Goal: Information Seeking & Learning: Check status

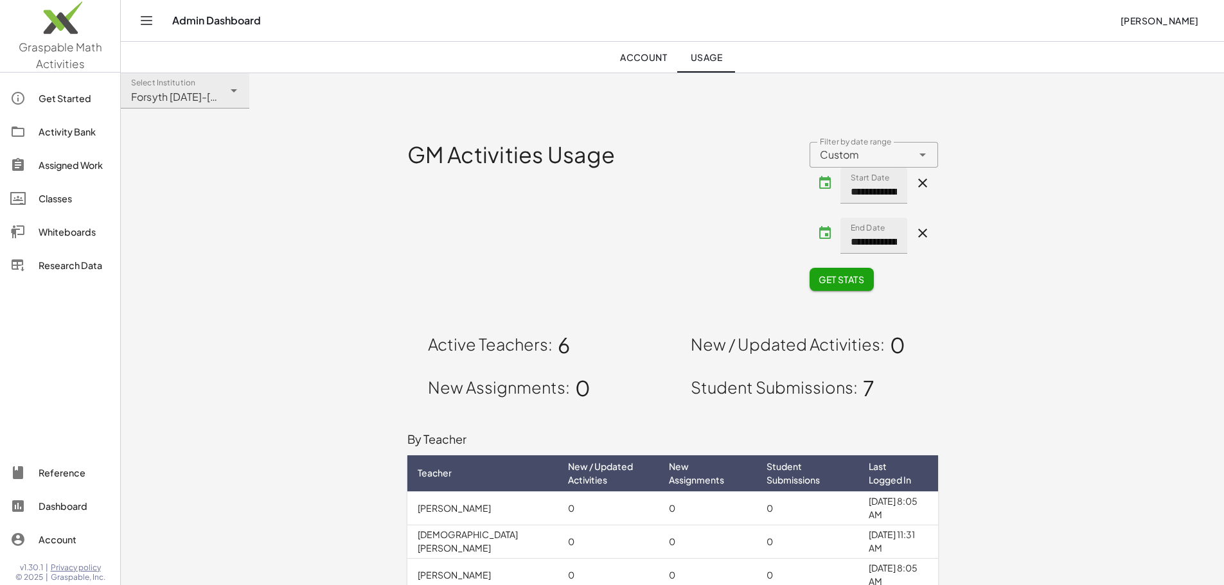
scroll to position [167, 0]
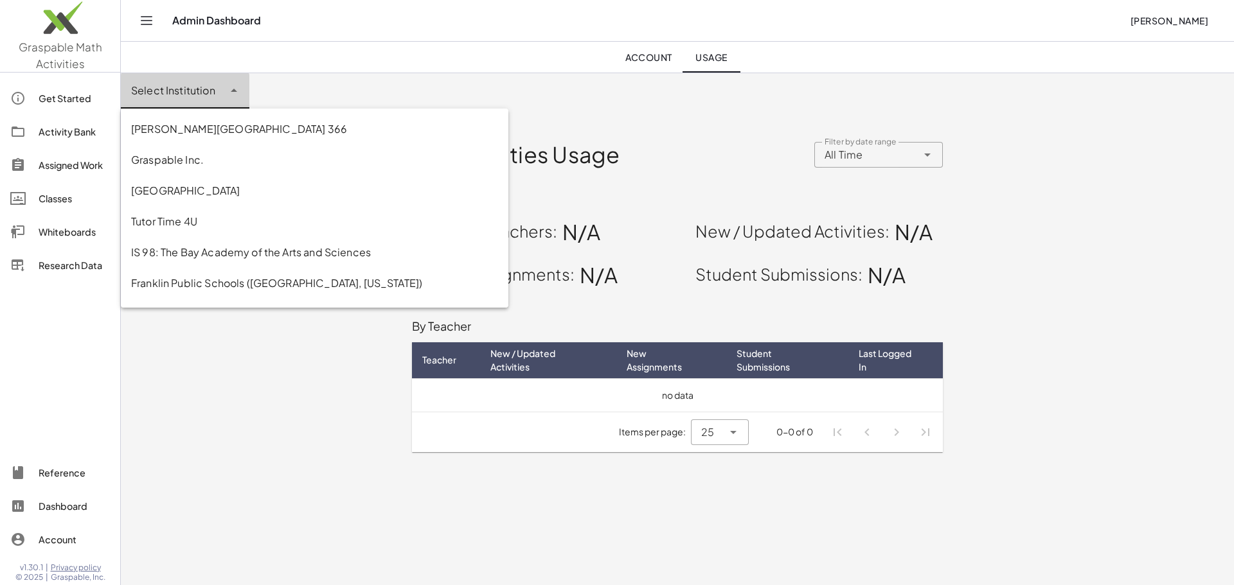
click at [224, 98] on div at bounding box center [233, 91] width 18 height 36
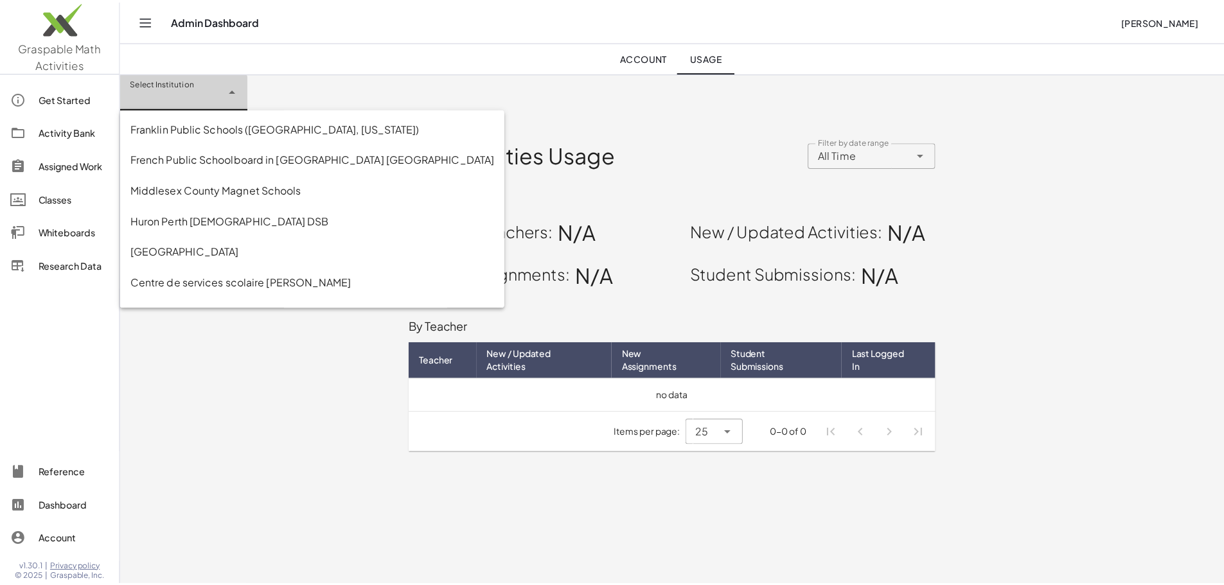
scroll to position [305, 0]
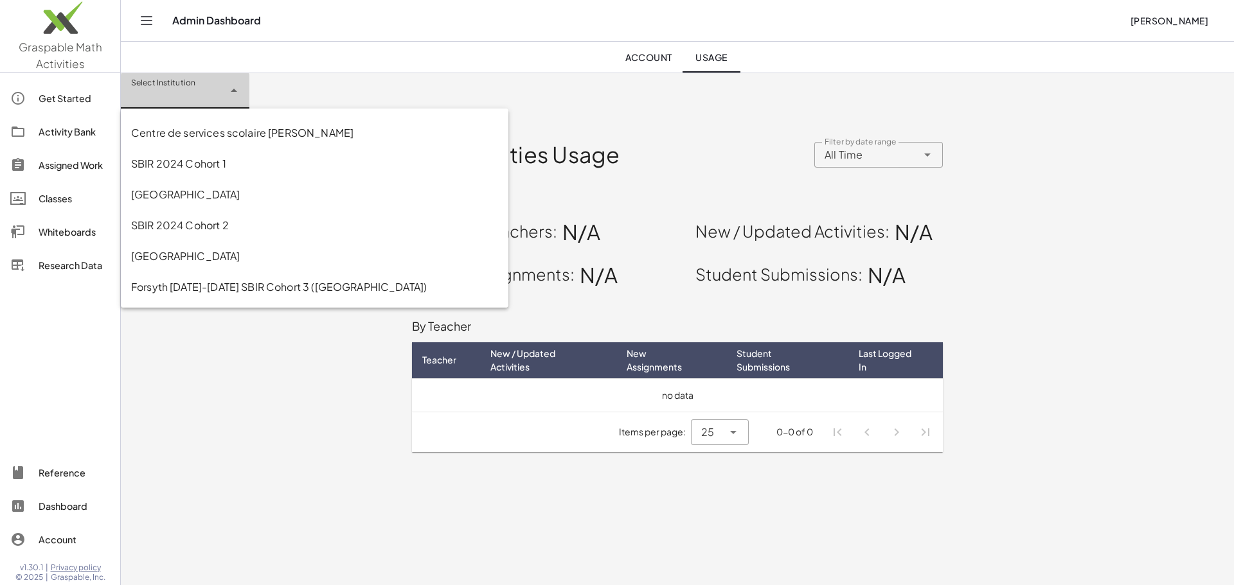
click at [402, 290] on div "Forsyth [DATE]-[DATE] SBIR Cohort 3 ([GEOGRAPHIC_DATA])" at bounding box center [314, 287] width 367 height 15
type input "**********"
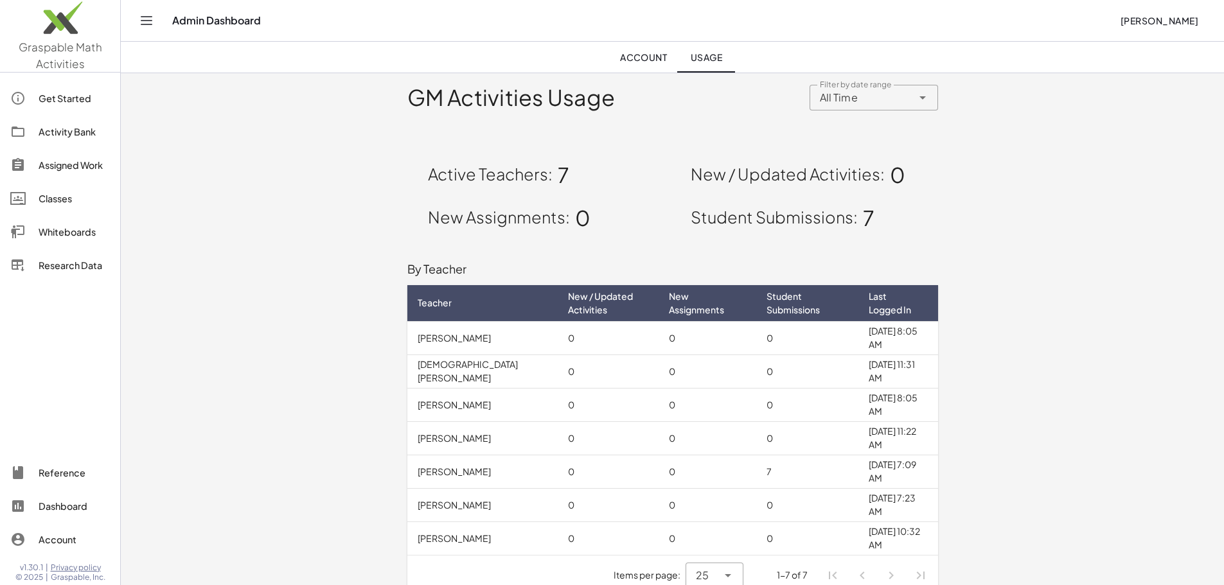
scroll to position [75, 0]
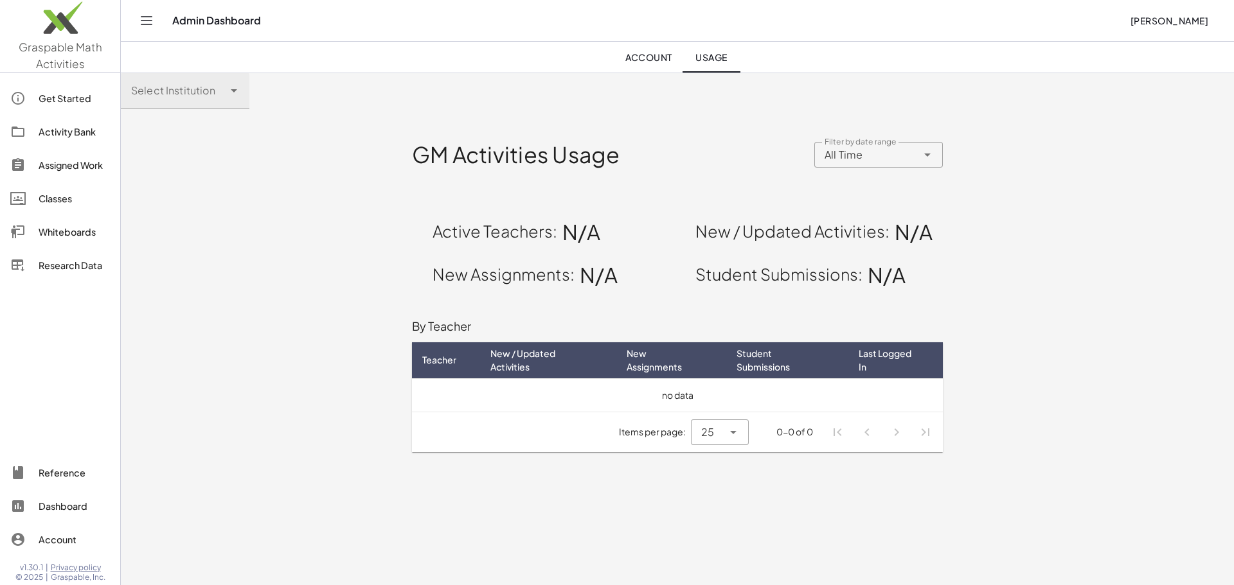
click at [206, 93] on div at bounding box center [172, 91] width 103 height 36
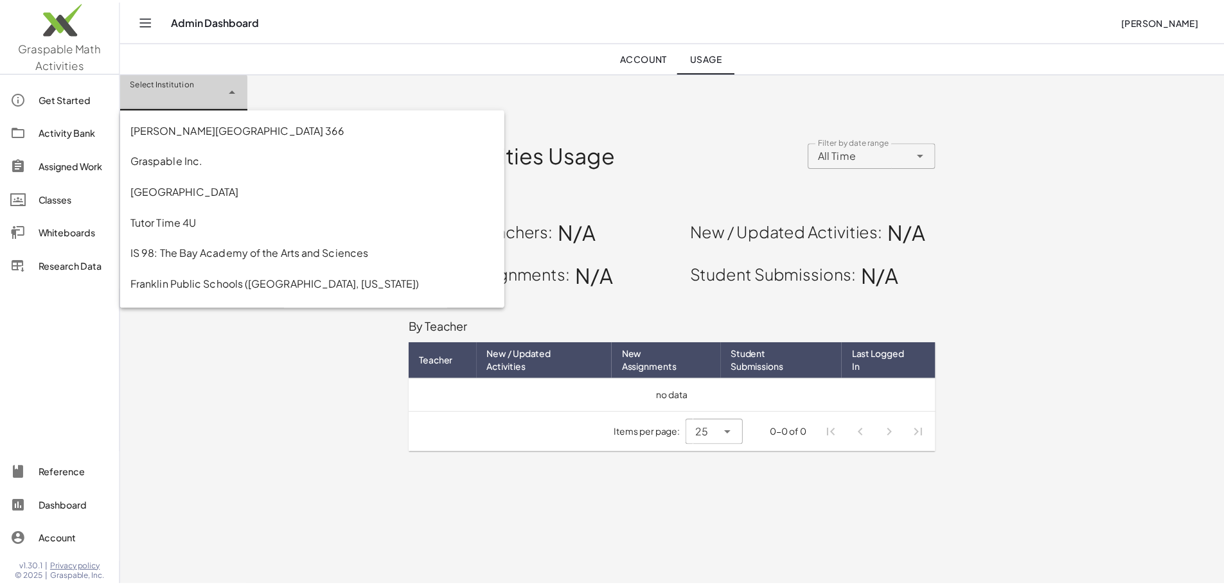
scroll to position [305, 0]
click at [408, 287] on div "Forsyth [DATE]-[DATE] SBIR Cohort 3 ([GEOGRAPHIC_DATA])" at bounding box center [314, 287] width 367 height 15
type input "**********"
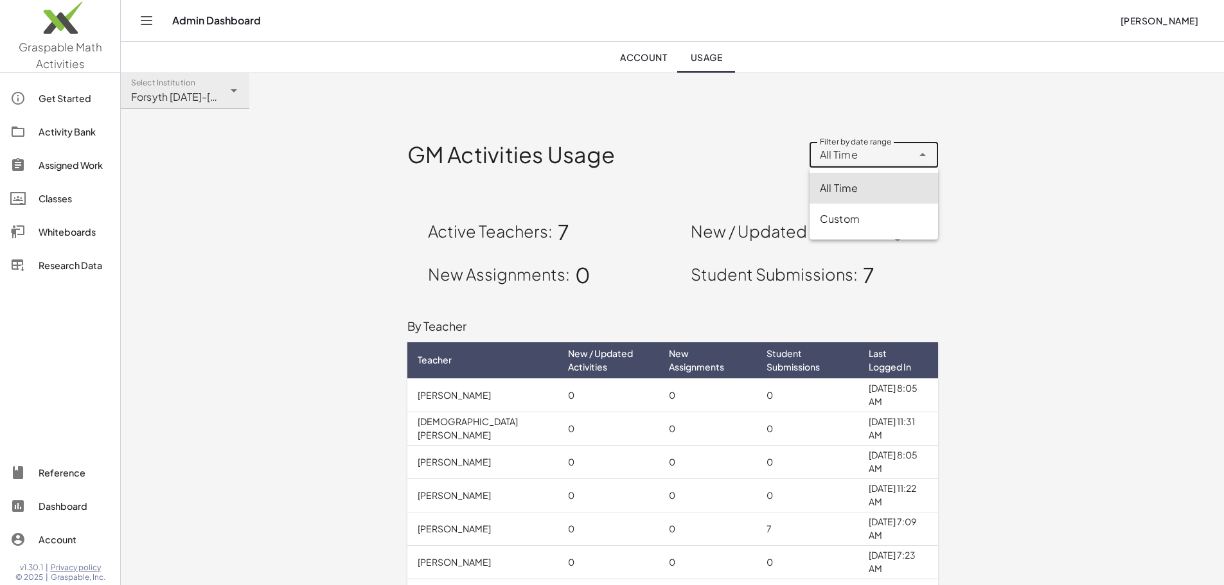
click at [861, 153] on div "All Time ********" at bounding box center [861, 155] width 103 height 26
click at [860, 220] on div "Custom" at bounding box center [874, 218] width 108 height 15
type input "******"
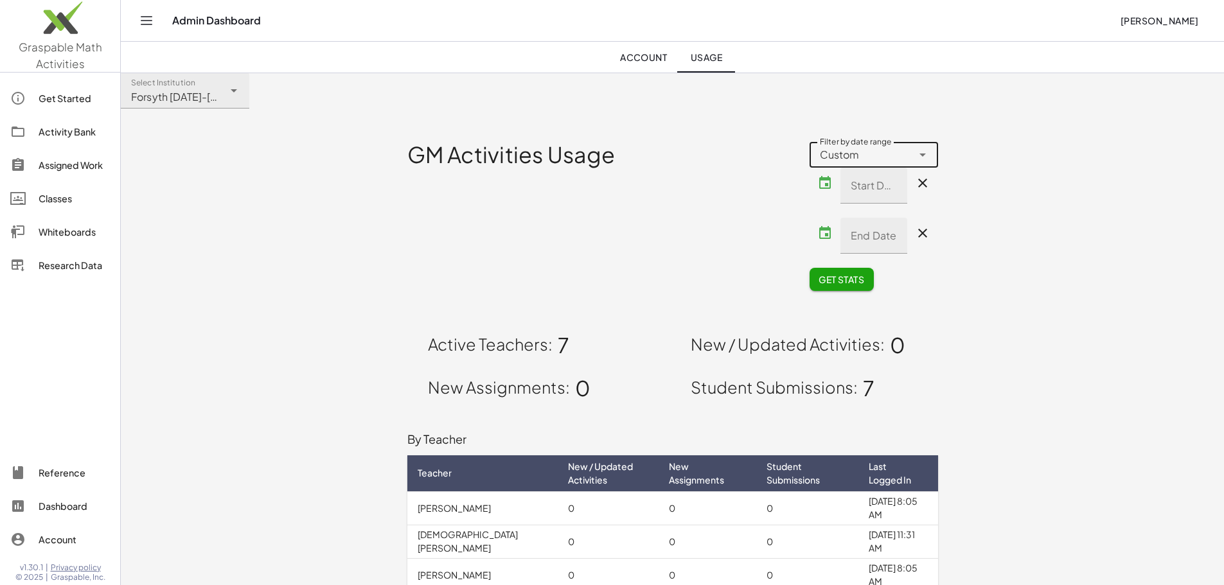
click at [848, 278] on span "Get Stats" at bounding box center [842, 280] width 46 height 12
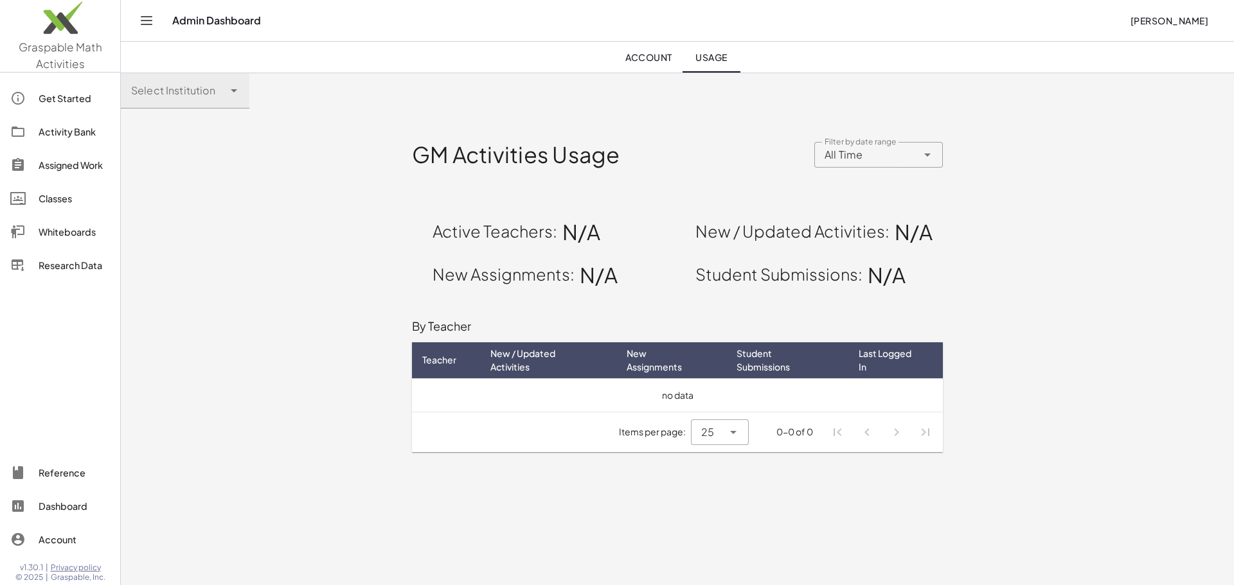
click at [216, 95] on div at bounding box center [172, 91] width 103 height 36
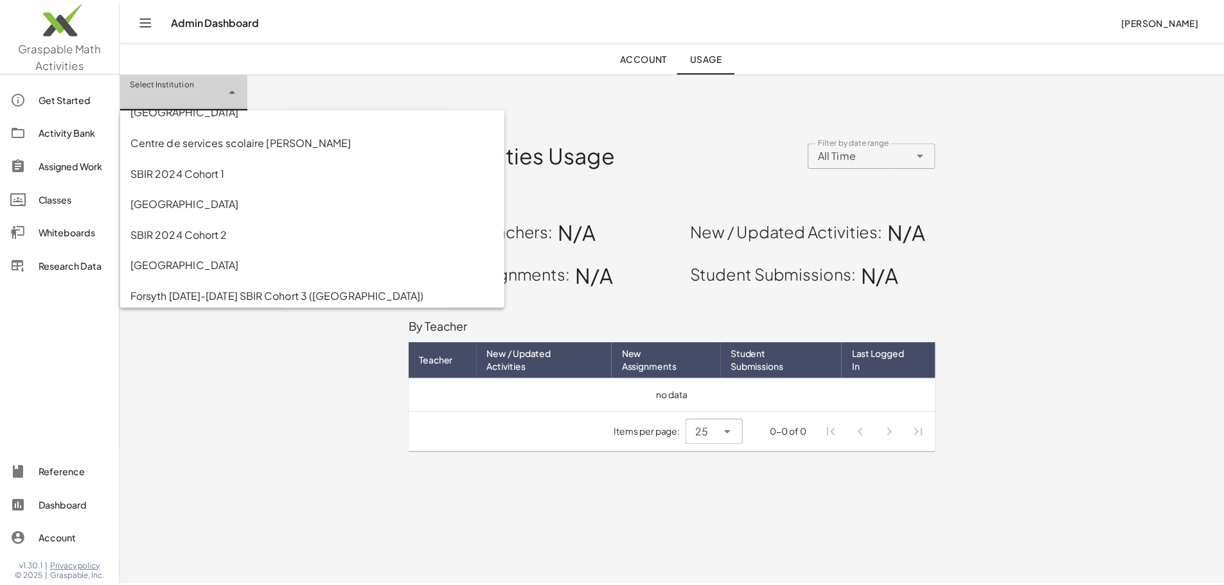
scroll to position [305, 0]
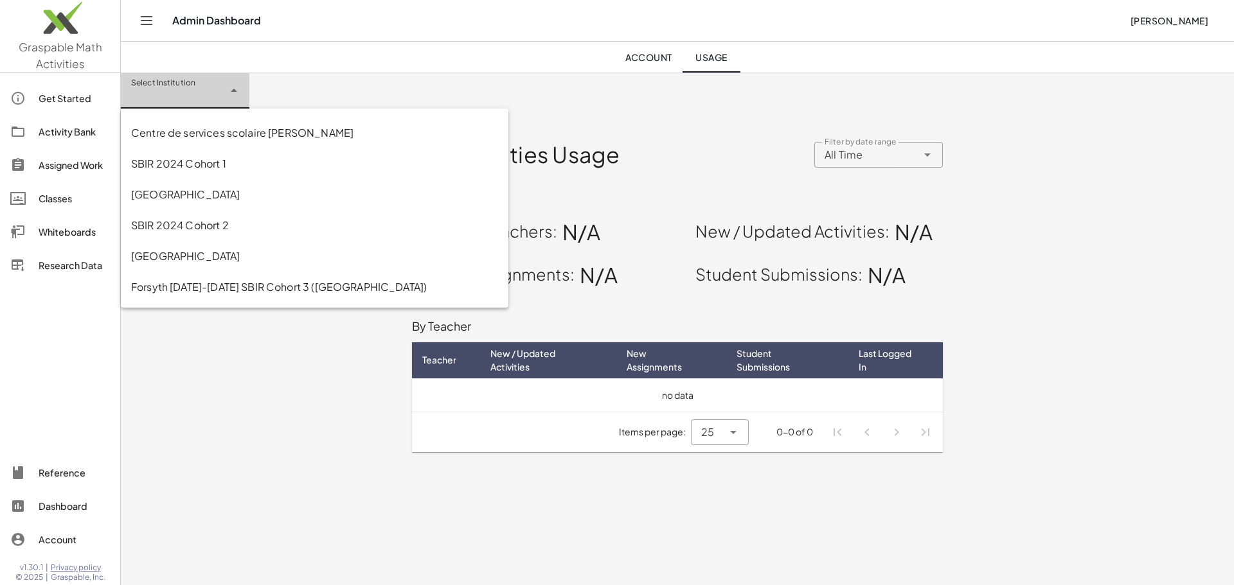
click at [429, 285] on div "Forsyth [DATE]-[DATE] SBIR Cohort 3 ([GEOGRAPHIC_DATA])" at bounding box center [314, 287] width 367 height 15
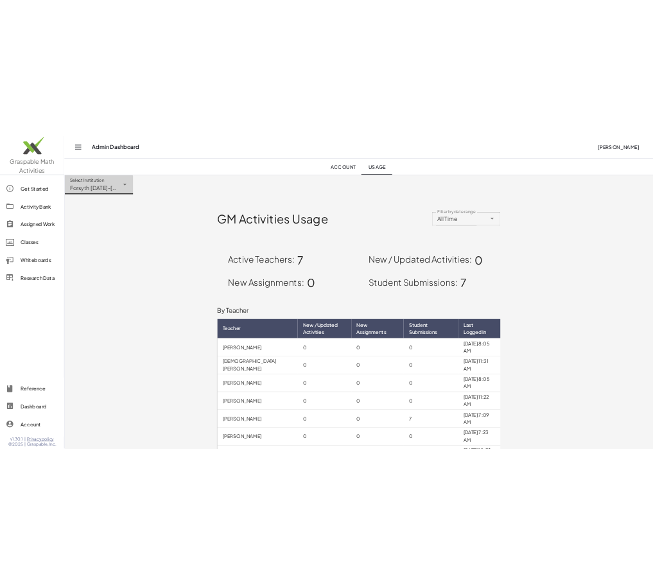
scroll to position [75, 0]
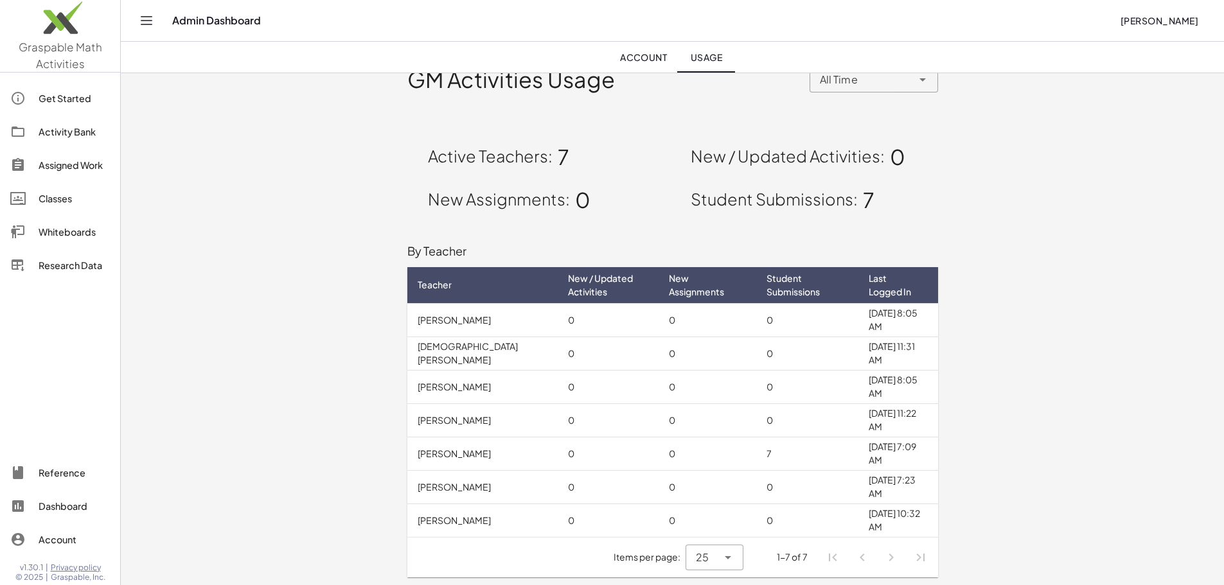
click at [346, 238] on div "GM Activities Usage Filter by date range All Time ******** Filter by date range…" at bounding box center [672, 309] width 1103 height 552
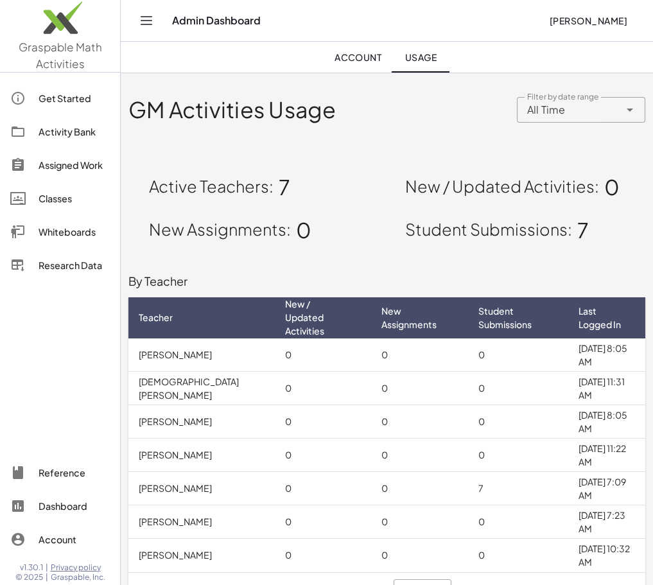
scroll to position [0, 0]
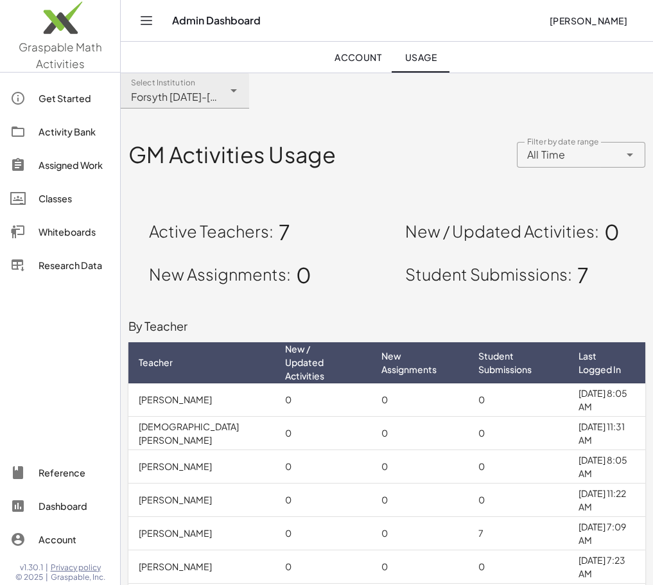
click at [208, 82] on div "**********" at bounding box center [172, 91] width 103 height 36
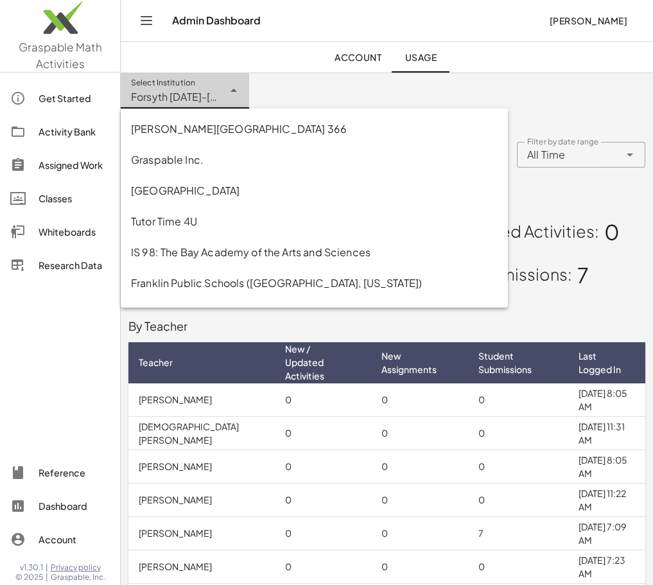
scroll to position [305, 0]
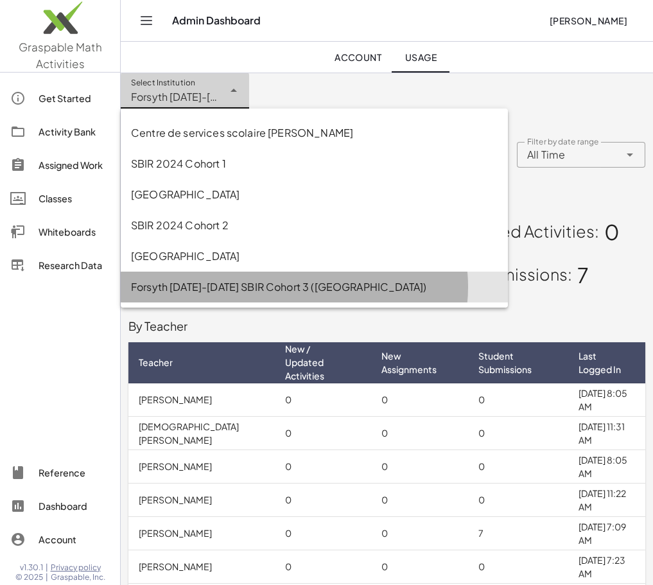
click at [238, 283] on div "Forsyth [DATE]-[DATE] SBIR Cohort 3 ([GEOGRAPHIC_DATA])" at bounding box center [314, 287] width 367 height 15
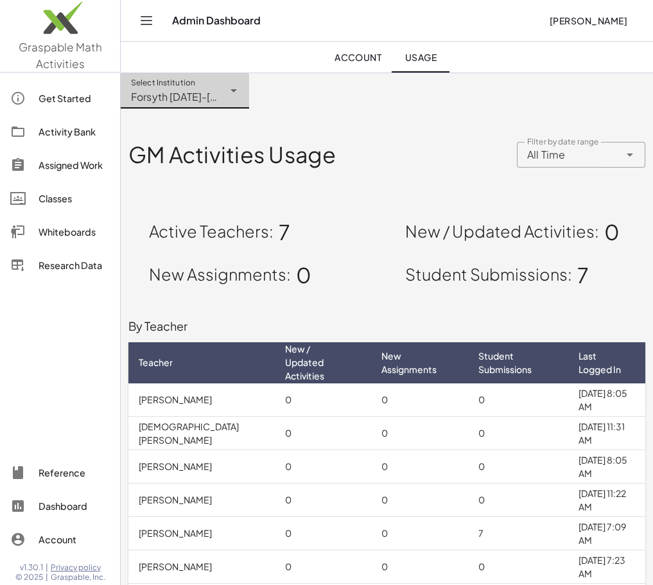
click at [233, 93] on icon at bounding box center [233, 90] width 15 height 15
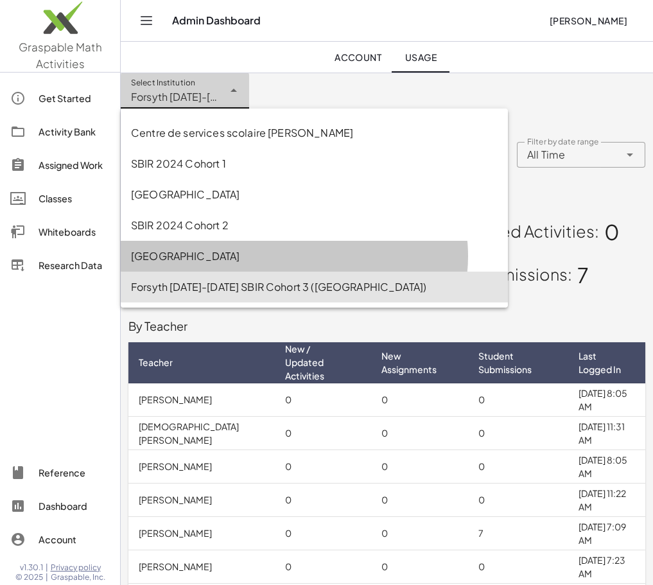
click at [220, 257] on div "Naperville 203 Community Unit School District" at bounding box center [314, 256] width 367 height 15
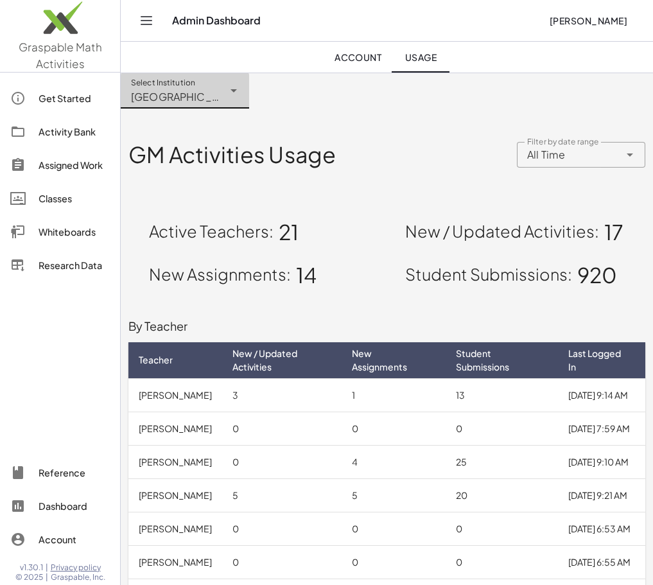
click at [226, 93] on div at bounding box center [233, 91] width 18 height 36
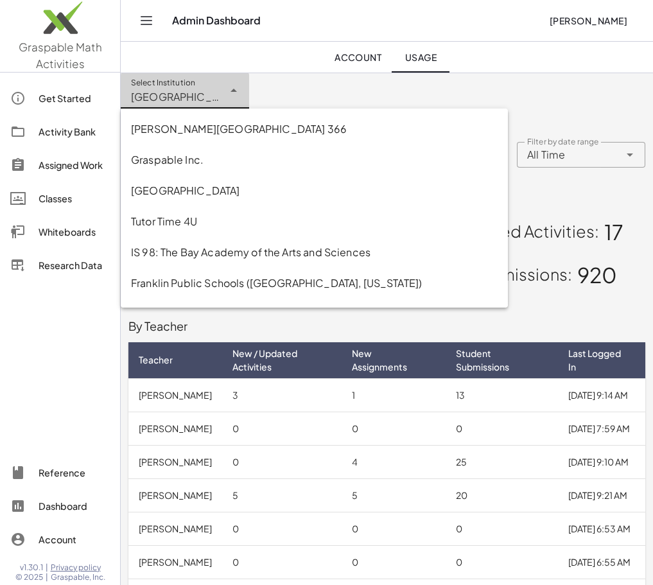
scroll to position [305, 0]
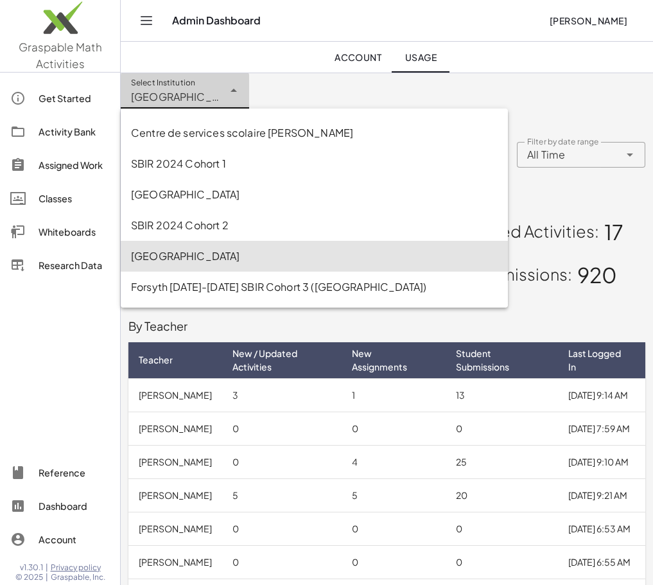
click at [244, 282] on div "Forsyth 2024-2025 SBIR Cohort 3 (Forsyth County School District)" at bounding box center [314, 287] width 367 height 15
type input "**********"
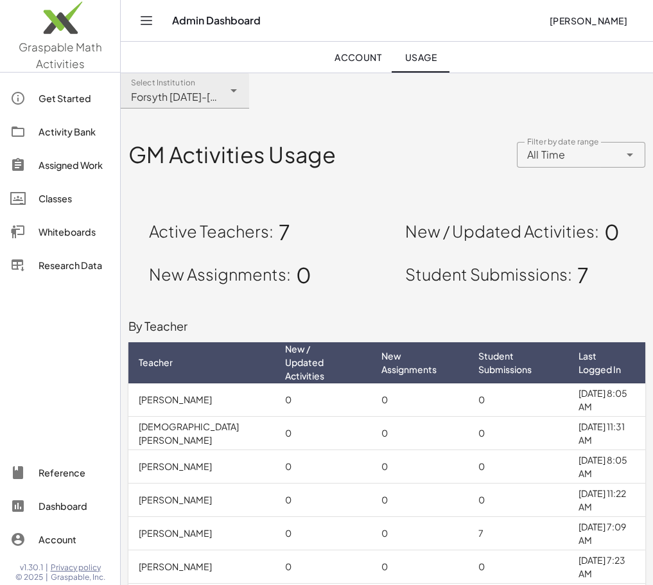
scroll to position [0, 0]
click at [621, 156] on div at bounding box center [629, 155] width 18 height 26
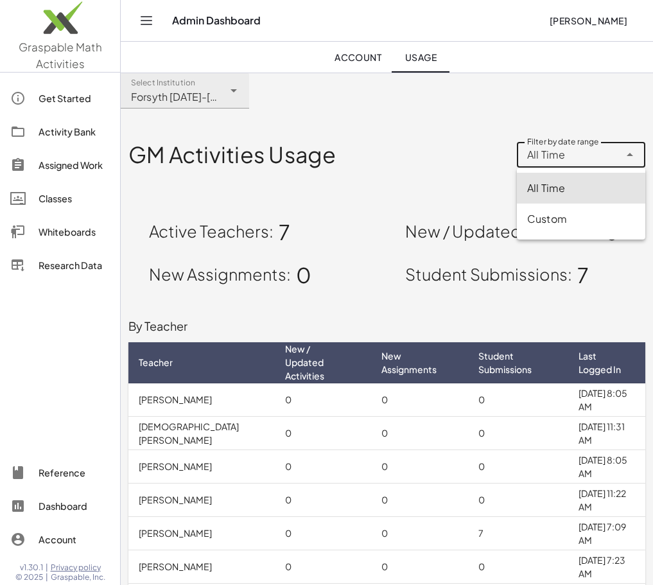
click at [598, 222] on div "Custom" at bounding box center [582, 218] width 108 height 15
type input "******"
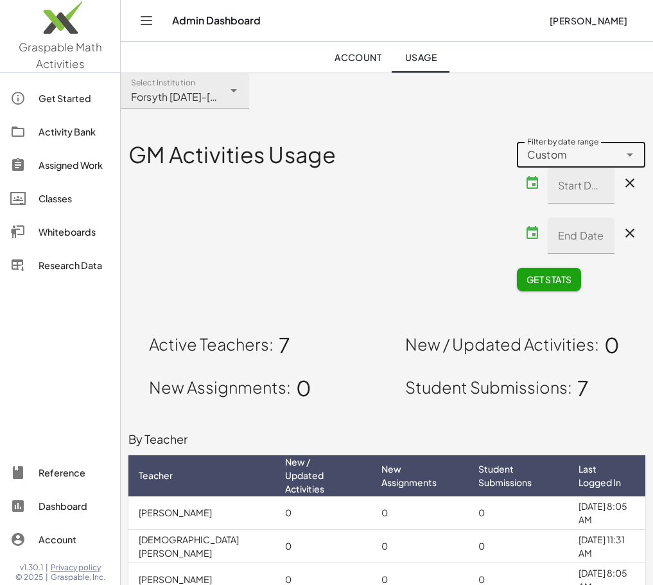
click at [594, 238] on input "End Date" at bounding box center [581, 236] width 67 height 36
click at [538, 234] on icon "button" at bounding box center [532, 233] width 15 height 15
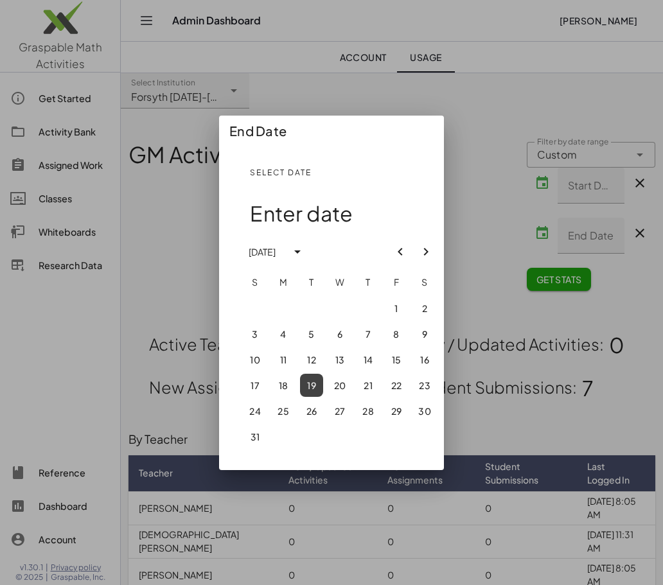
click at [343, 387] on span "20" at bounding box center [339, 386] width 12 height 12
type input "**********"
click at [543, 182] on div at bounding box center [331, 292] width 663 height 585
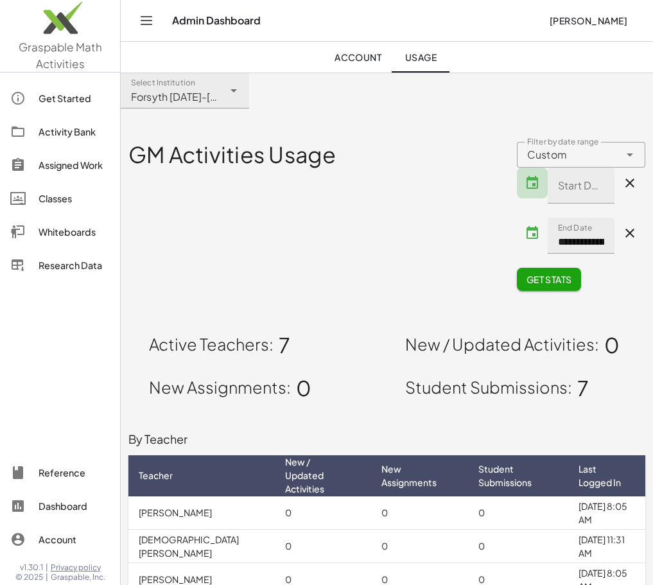
click at [535, 186] on icon "button" at bounding box center [532, 182] width 15 height 15
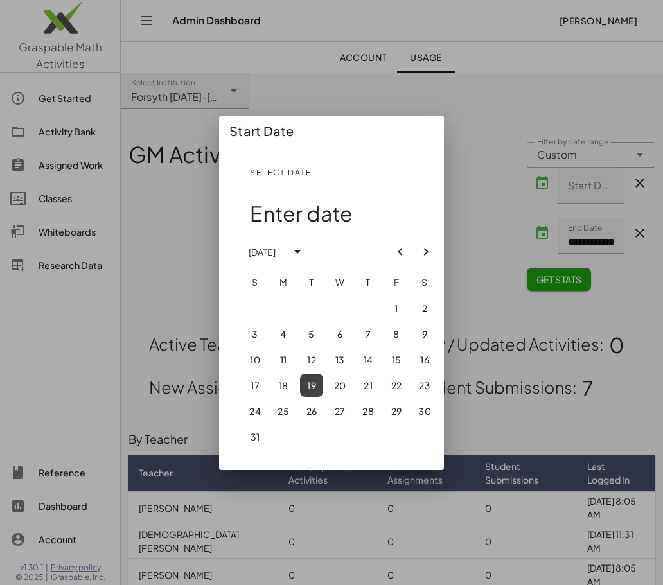
click at [400, 254] on icon "button" at bounding box center [400, 251] width 15 height 15
click at [401, 253] on icon "button" at bounding box center [400, 251] width 15 height 15
click at [305, 251] on icon "button" at bounding box center [297, 251] width 15 height 15
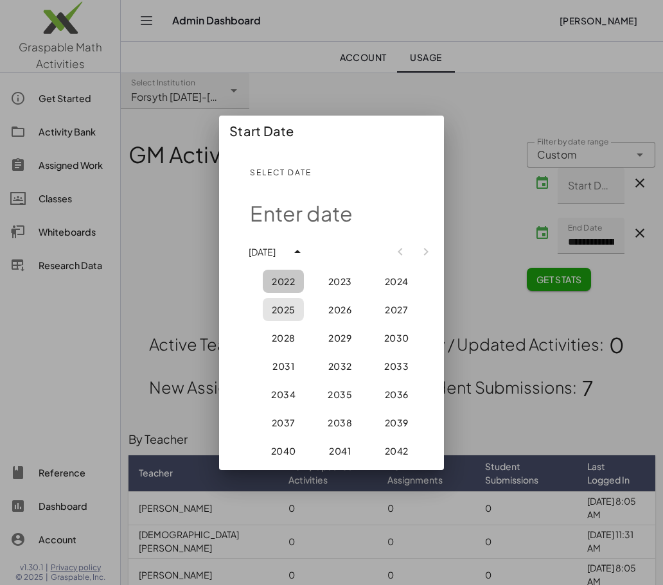
click at [289, 280] on span "2022" at bounding box center [283, 282] width 23 height 12
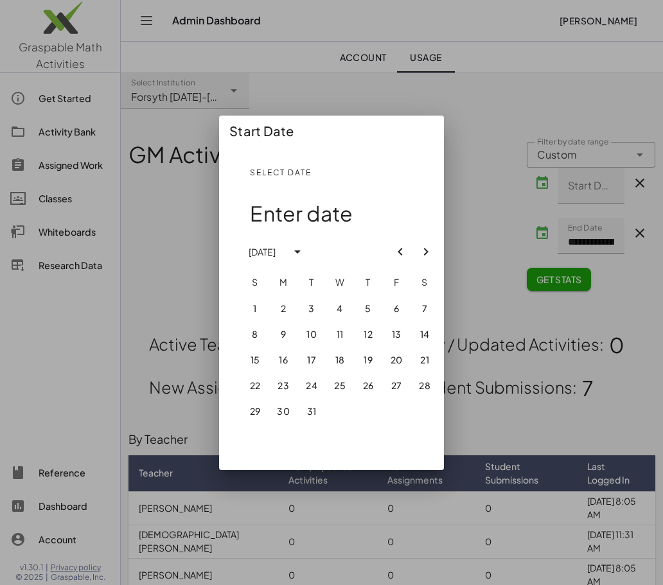
click at [259, 308] on button "1" at bounding box center [255, 308] width 23 height 23
type input "**********"
click at [470, 212] on div at bounding box center [331, 292] width 663 height 585
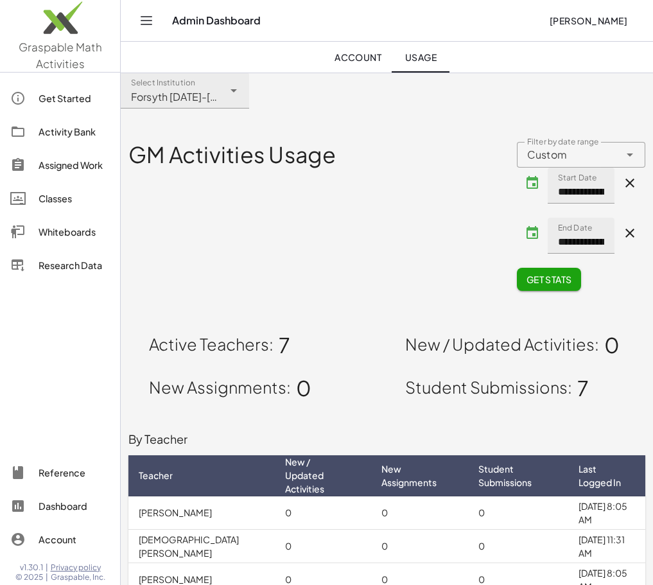
click at [548, 284] on span "Get Stats" at bounding box center [549, 280] width 46 height 12
click at [536, 283] on span "Get Stats" at bounding box center [549, 280] width 46 height 12
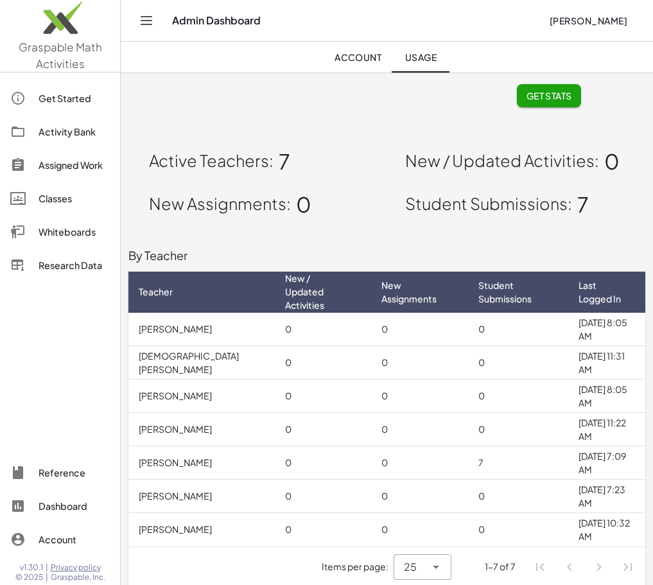
scroll to position [188, 0]
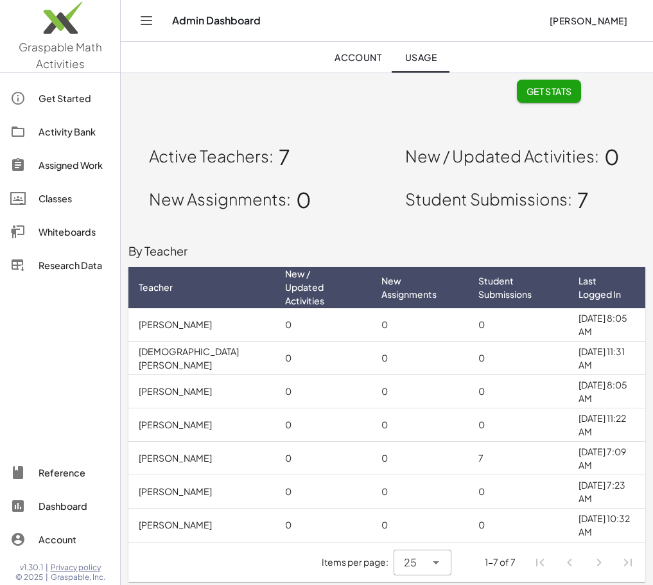
click at [363, 57] on span "Account" at bounding box center [359, 57] width 48 height 12
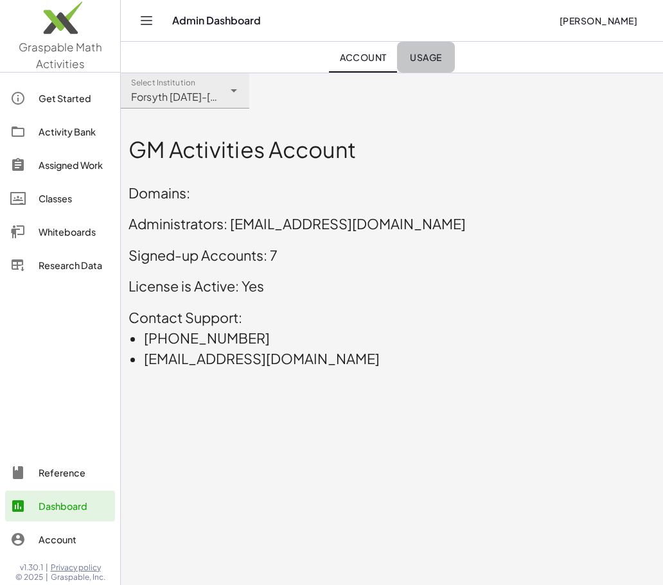
click at [396, 58] on div "Account Usage" at bounding box center [391, 57] width 511 height 31
click at [417, 58] on span "Usage" at bounding box center [426, 57] width 32 height 12
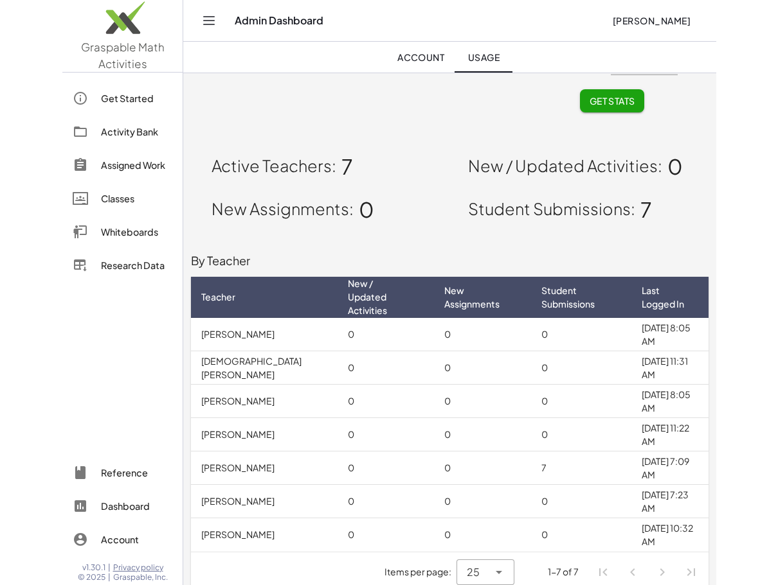
scroll to position [188, 0]
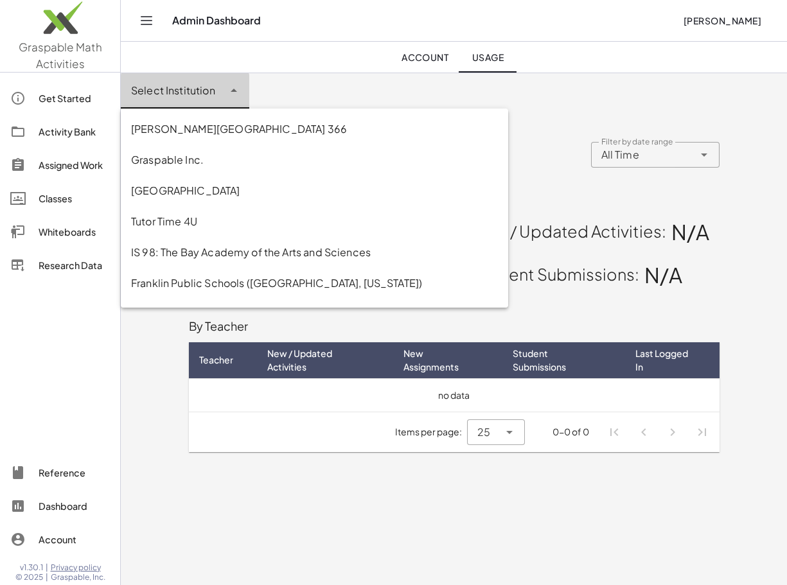
click at [222, 89] on div at bounding box center [172, 91] width 103 height 36
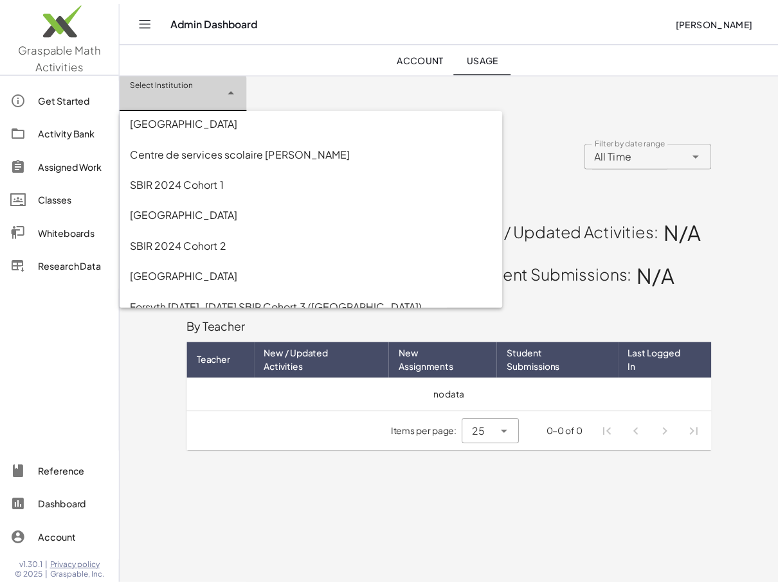
scroll to position [305, 0]
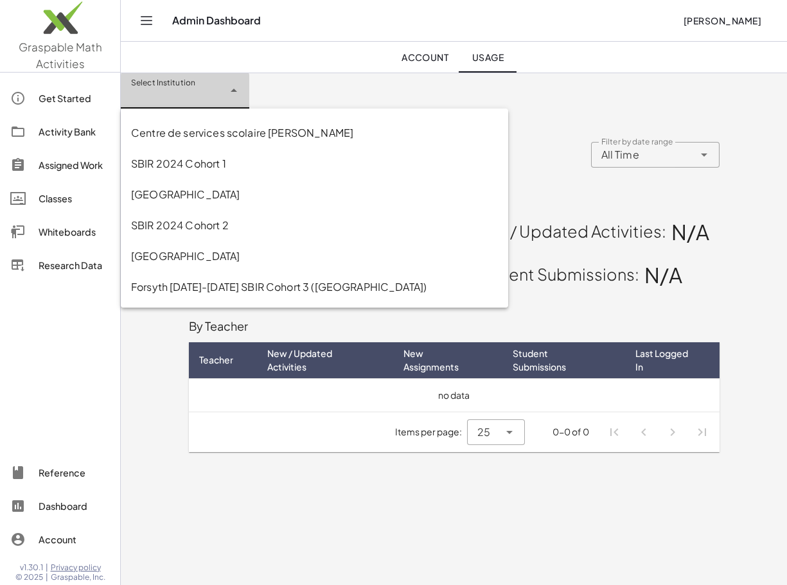
click at [405, 290] on div "Forsyth [DATE]-[DATE] SBIR Cohort 3 ([GEOGRAPHIC_DATA])" at bounding box center [314, 287] width 367 height 15
type input "**********"
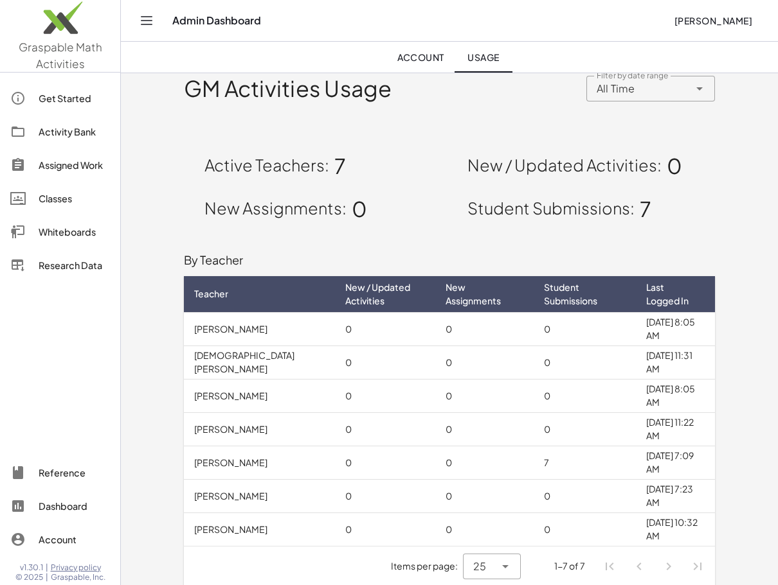
scroll to position [75, 0]
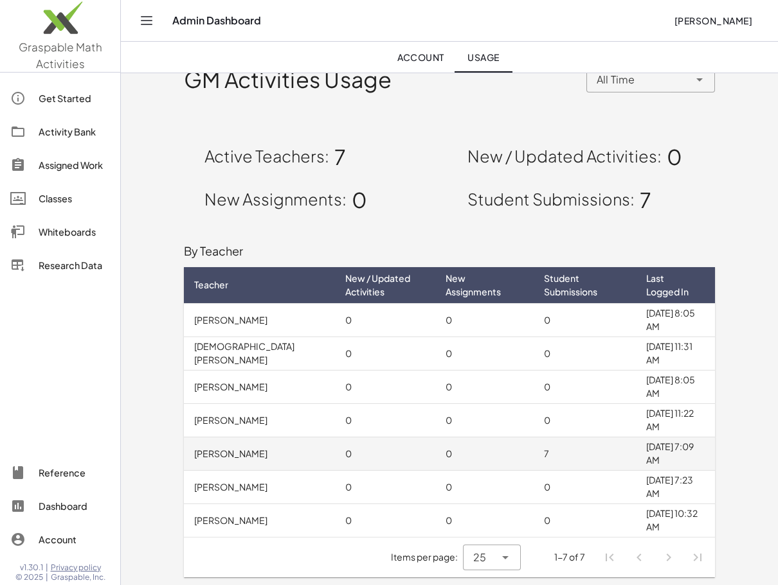
click at [533, 456] on td "7" at bounding box center [584, 453] width 102 height 33
click at [533, 449] on td "7" at bounding box center [584, 453] width 102 height 33
click at [492, 452] on td "0" at bounding box center [484, 453] width 98 height 33
click at [486, 449] on td "0" at bounding box center [484, 453] width 98 height 33
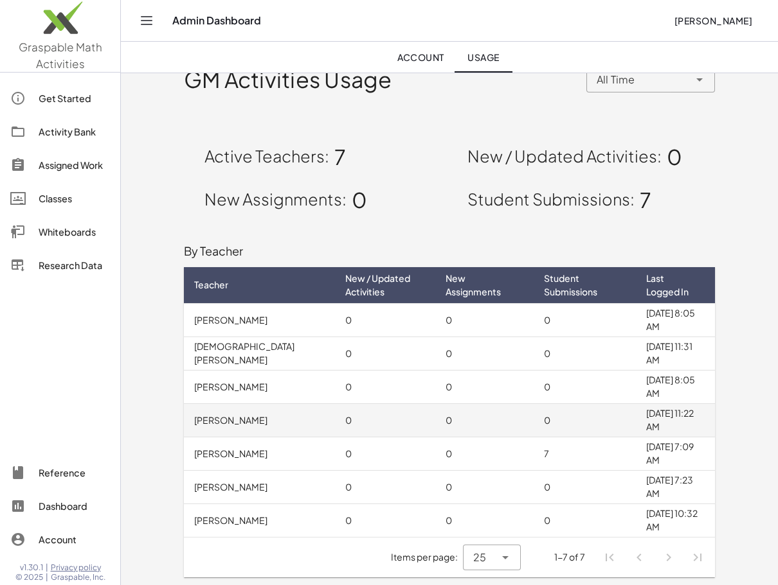
click at [490, 411] on td "0" at bounding box center [484, 420] width 98 height 33
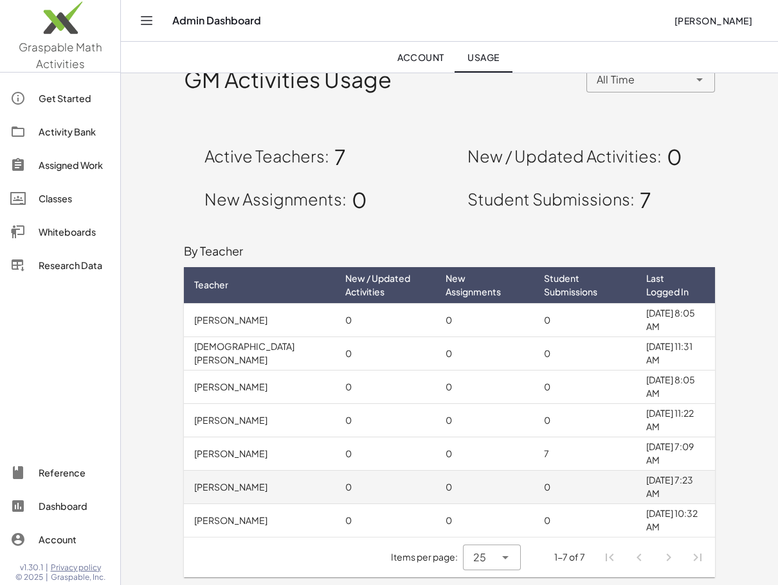
drag, startPoint x: 483, startPoint y: 451, endPoint x: 473, endPoint y: 491, distance: 41.1
click at [482, 451] on td "0" at bounding box center [484, 453] width 98 height 33
click at [469, 494] on td "0" at bounding box center [484, 486] width 98 height 33
click at [468, 505] on td "0" at bounding box center [484, 520] width 98 height 33
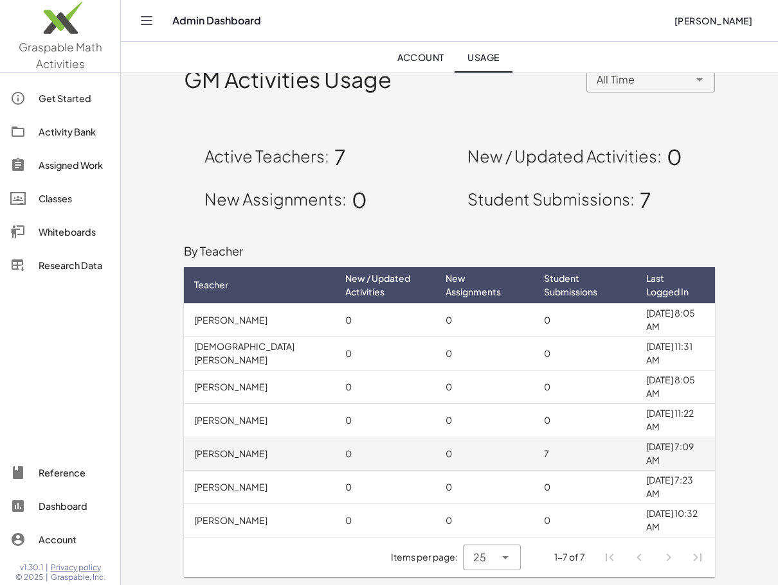
click at [471, 469] on td "0" at bounding box center [484, 453] width 98 height 33
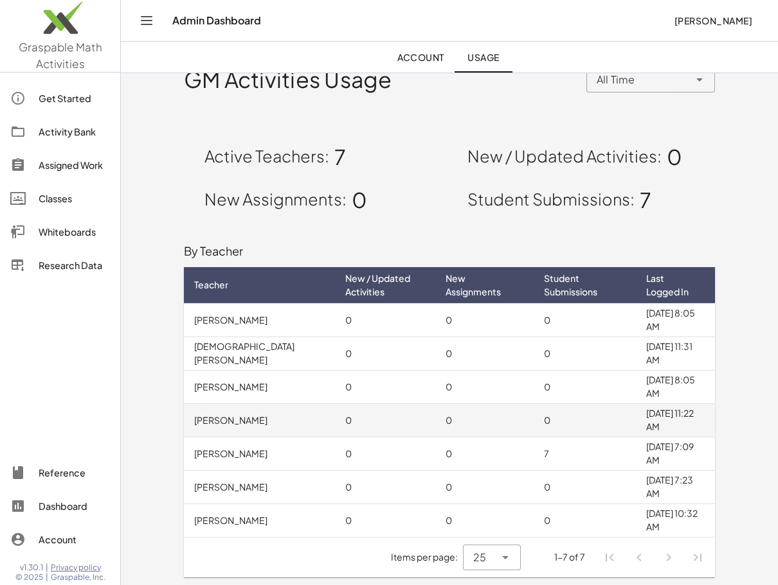
click at [475, 418] on td "0" at bounding box center [484, 420] width 98 height 33
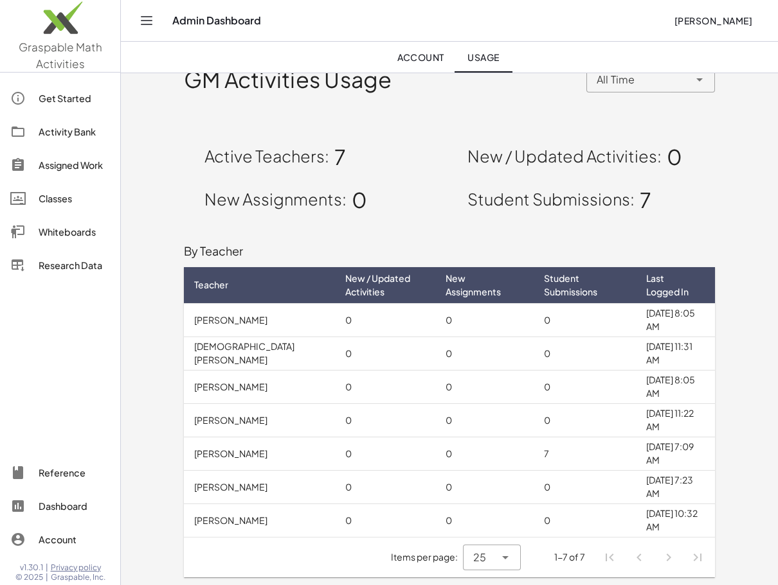
click at [428, 147] on div "Active Teachers: 7" at bounding box center [328, 155] width 263 height 43
click at [93, 163] on div "Assigned Work" at bounding box center [74, 164] width 71 height 15
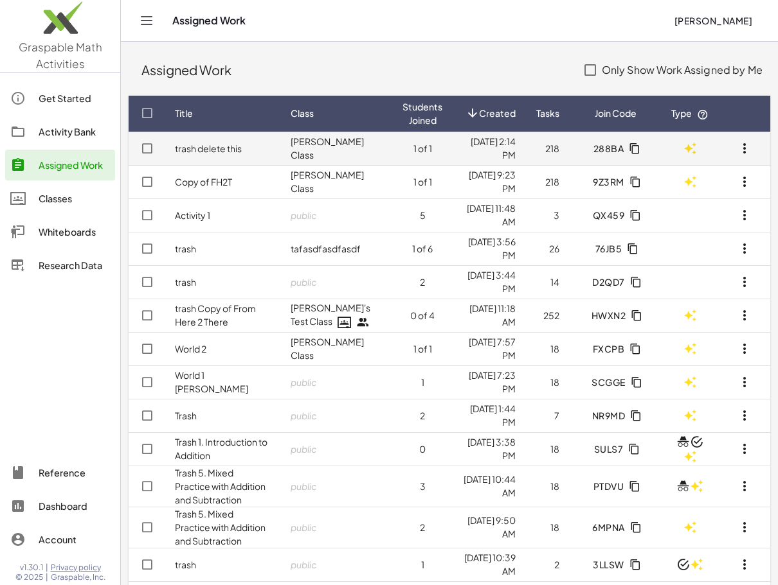
click at [262, 153] on td "trash delete this" at bounding box center [222, 148] width 116 height 33
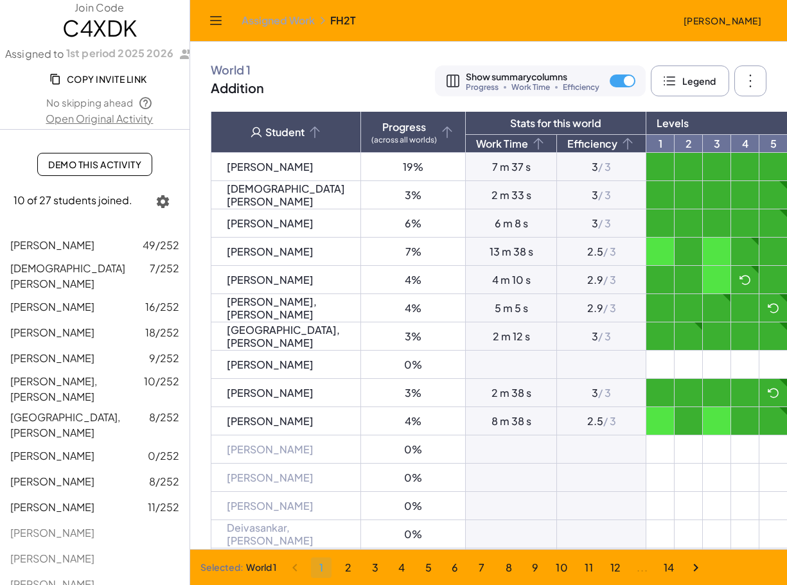
click at [452, 275] on tbody "[PERSON_NAME] 19% 7 m 37 s 3 / 3 [PERSON_NAME] 3% 2 m 33 s 3 / 3 [PERSON_NAME] …" at bounding box center [683, 534] width 944 height 763
